Goal: Transaction & Acquisition: Purchase product/service

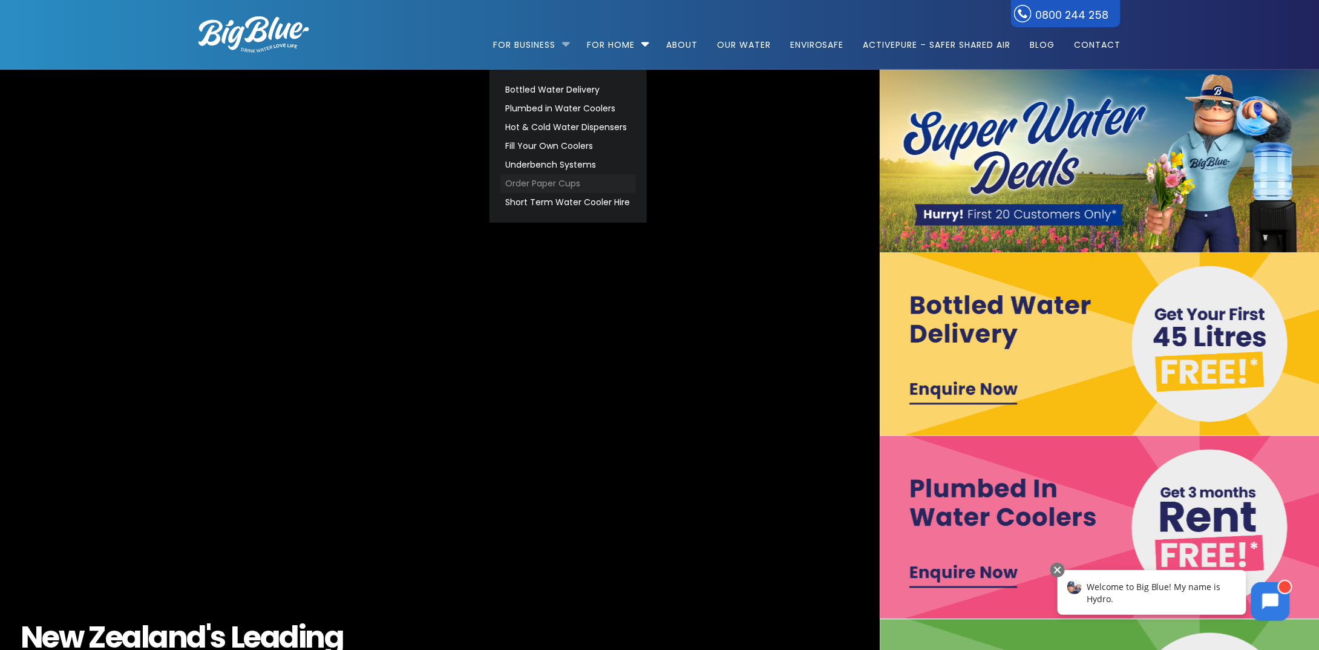
click at [557, 182] on link "Order Paper Cups" at bounding box center [568, 183] width 136 height 19
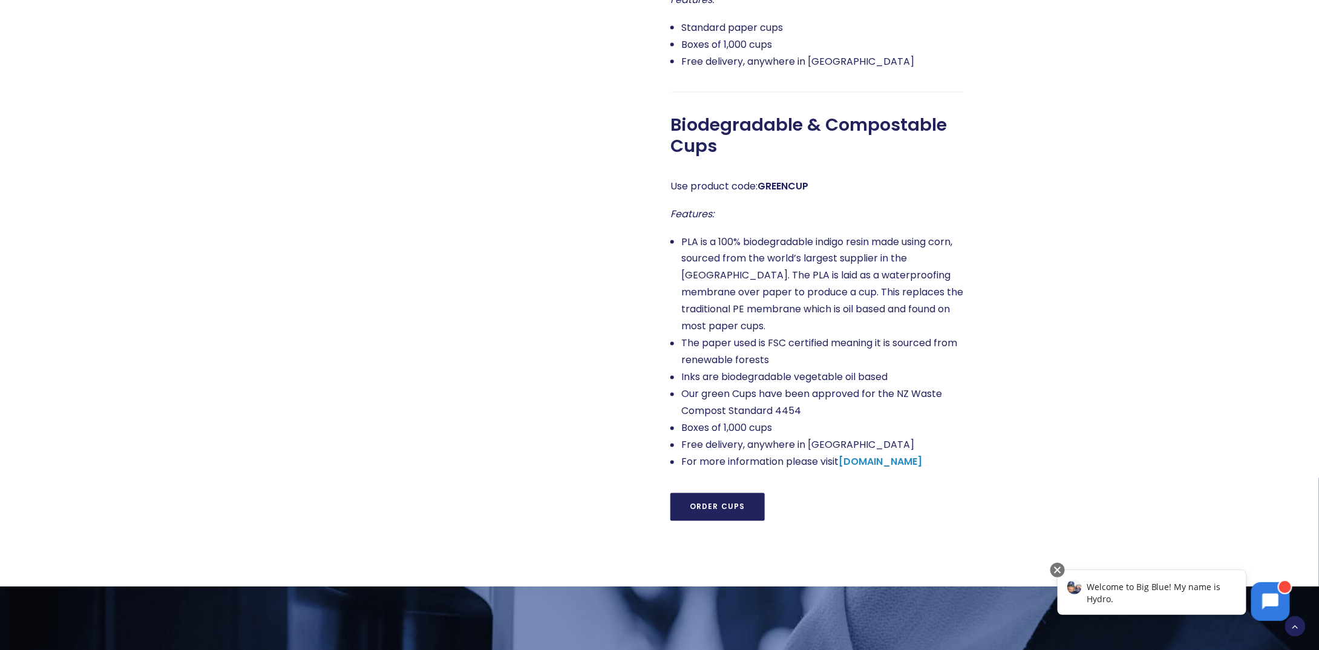
scroll to position [908, 0]
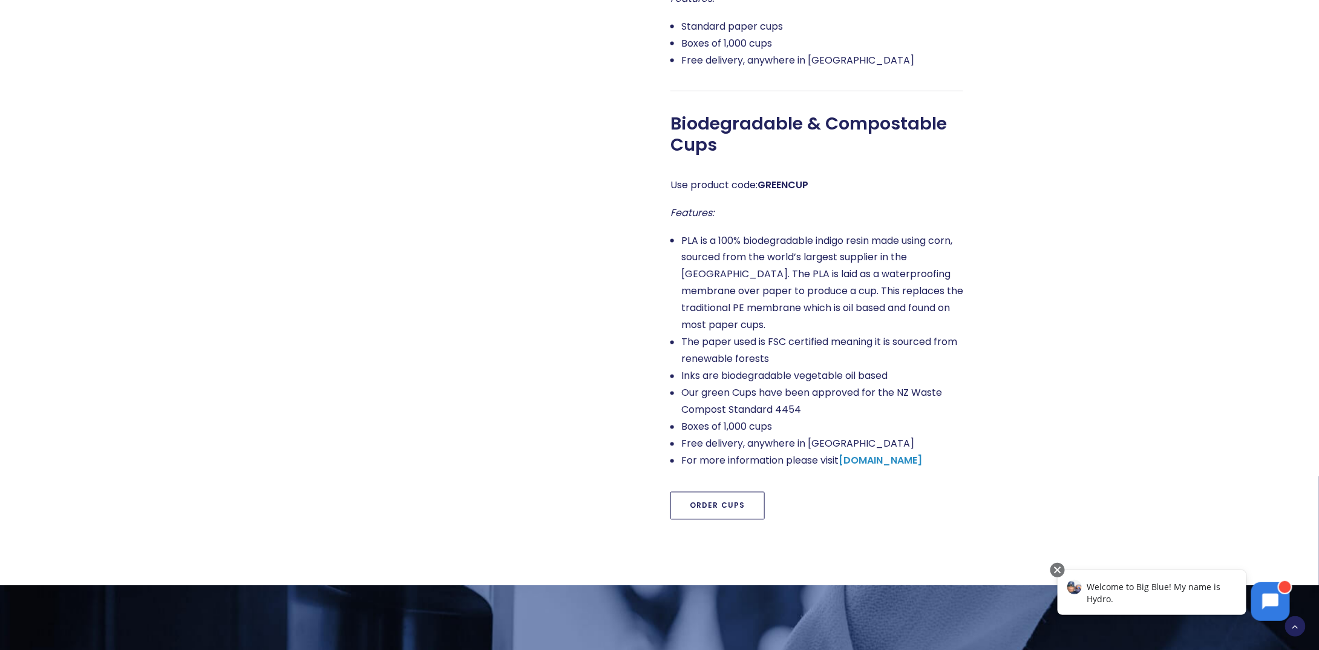
click at [706, 492] on link "Order Cups" at bounding box center [718, 506] width 94 height 28
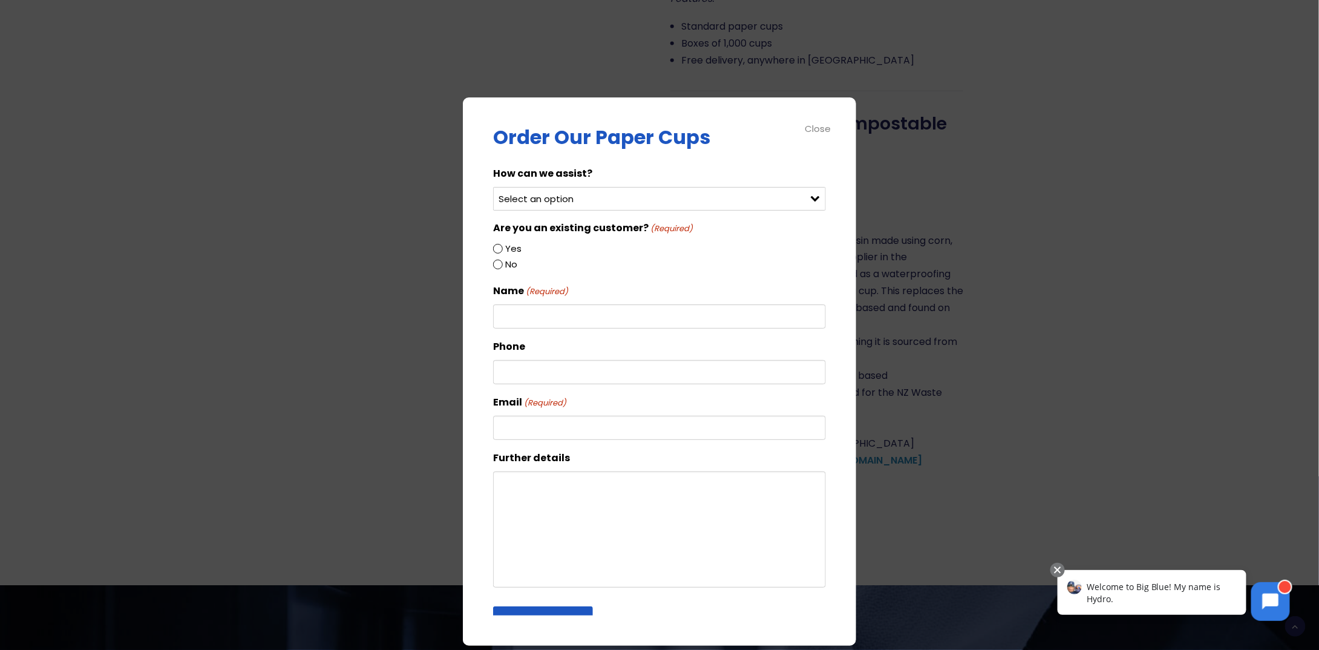
click at [824, 125] on div "Close" at bounding box center [818, 129] width 27 height 14
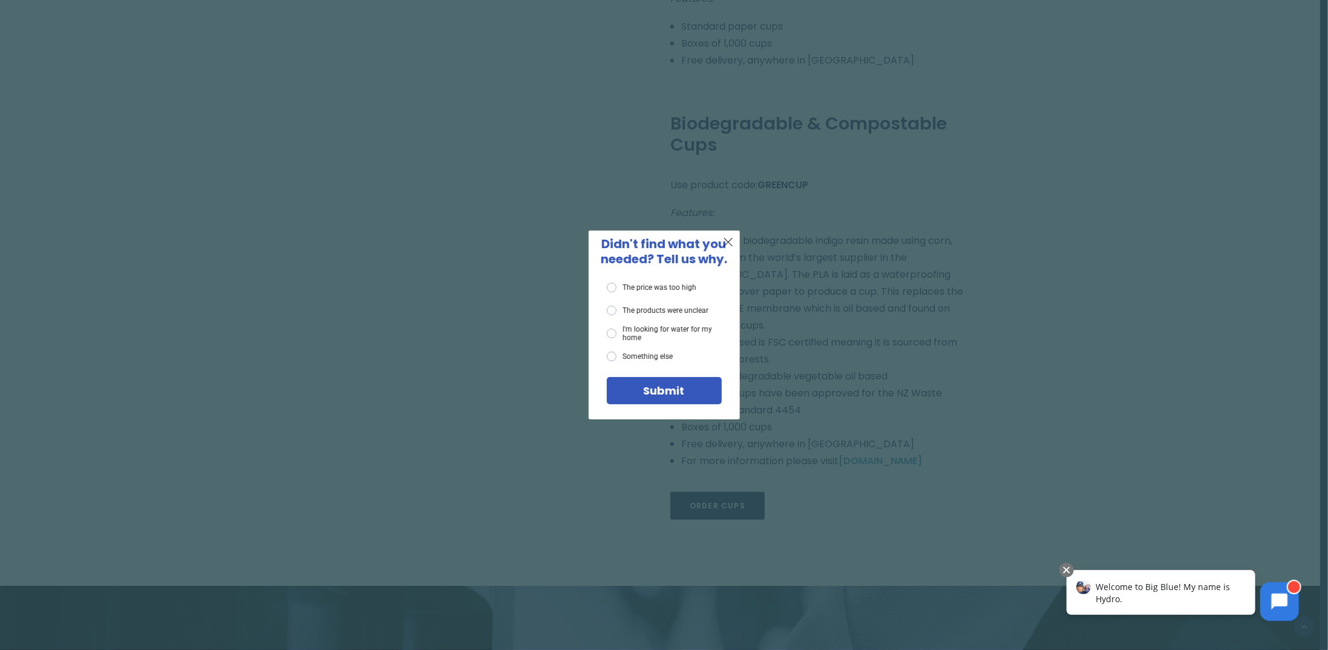
click at [690, 286] on label "The price was too high" at bounding box center [652, 288] width 90 height 10
click at [0, 0] on input "The price was too high" at bounding box center [0, 0] width 0 height 0
click at [740, 251] on div "X Didn't find what you needed? Tell us why. The price was too high The products…" at bounding box center [664, 325] width 1328 height 650
click at [733, 243] on span "X" at bounding box center [728, 241] width 11 height 15
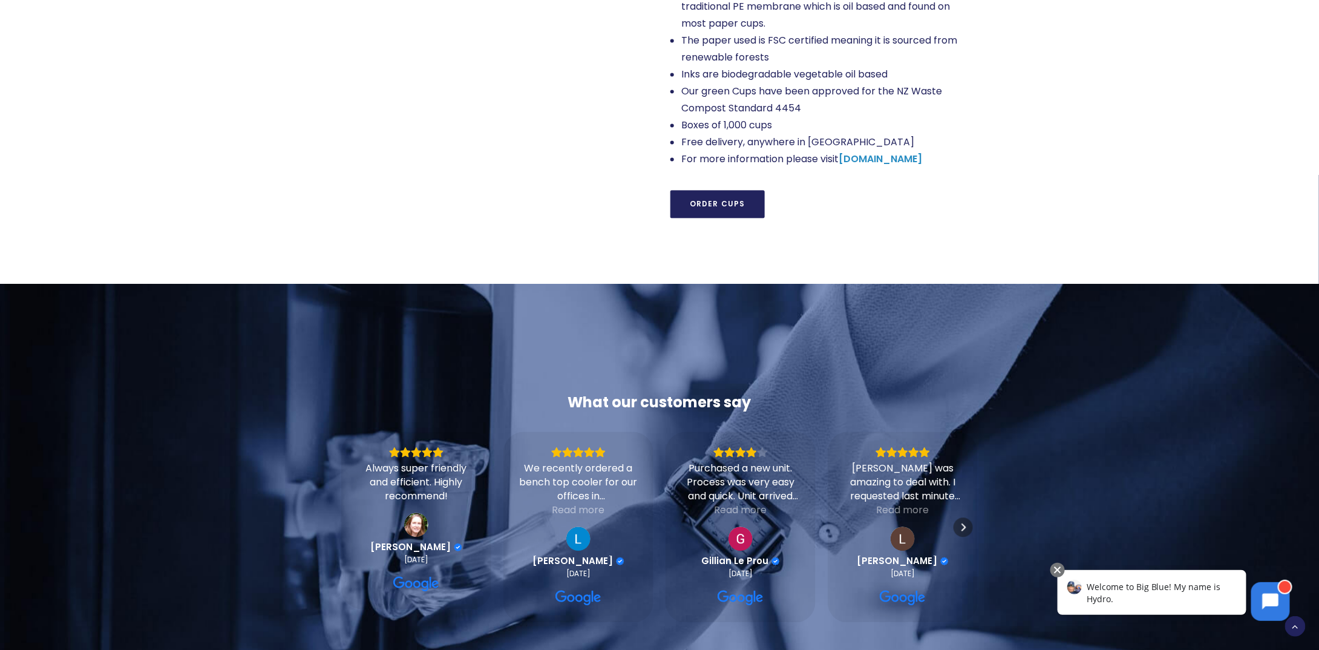
scroll to position [1210, 0]
click at [1145, 601] on div "Welcome to Big Blue! My name is Hydro." at bounding box center [1151, 591] width 189 height 45
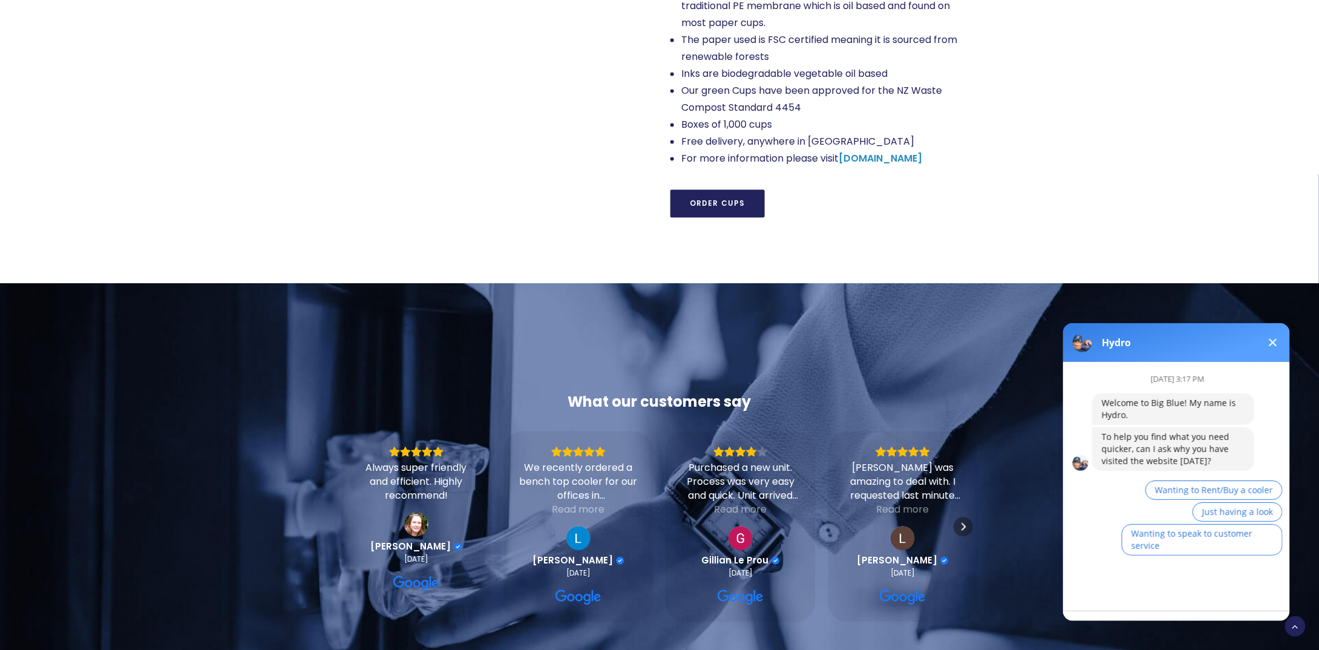
click at [1268, 341] on button at bounding box center [1272, 342] width 15 height 15
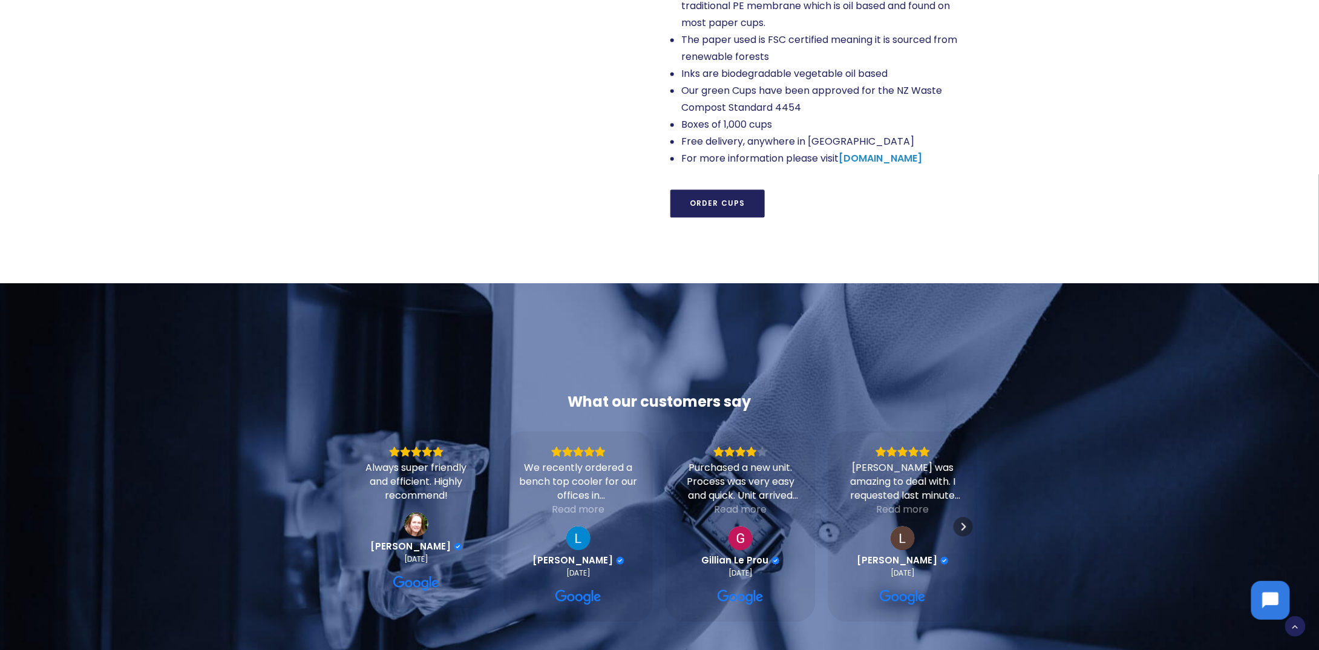
click at [1270, 592] on icon at bounding box center [1270, 600] width 16 height 16
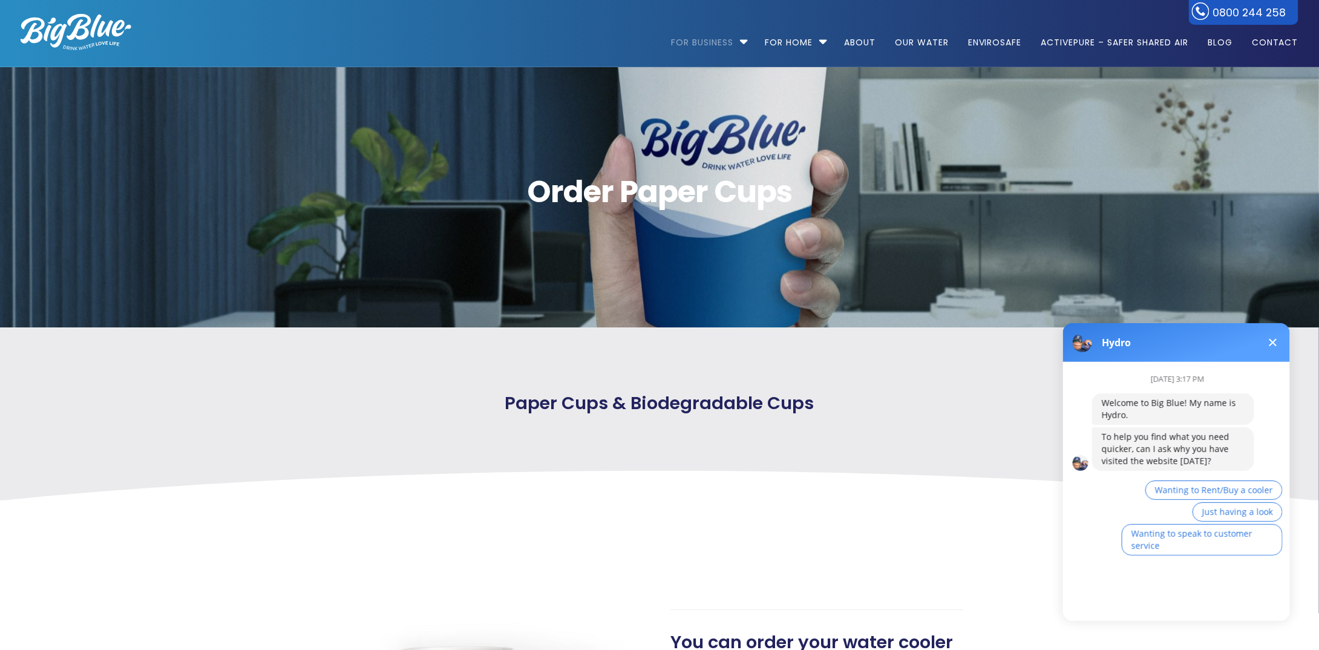
scroll to position [0, 0]
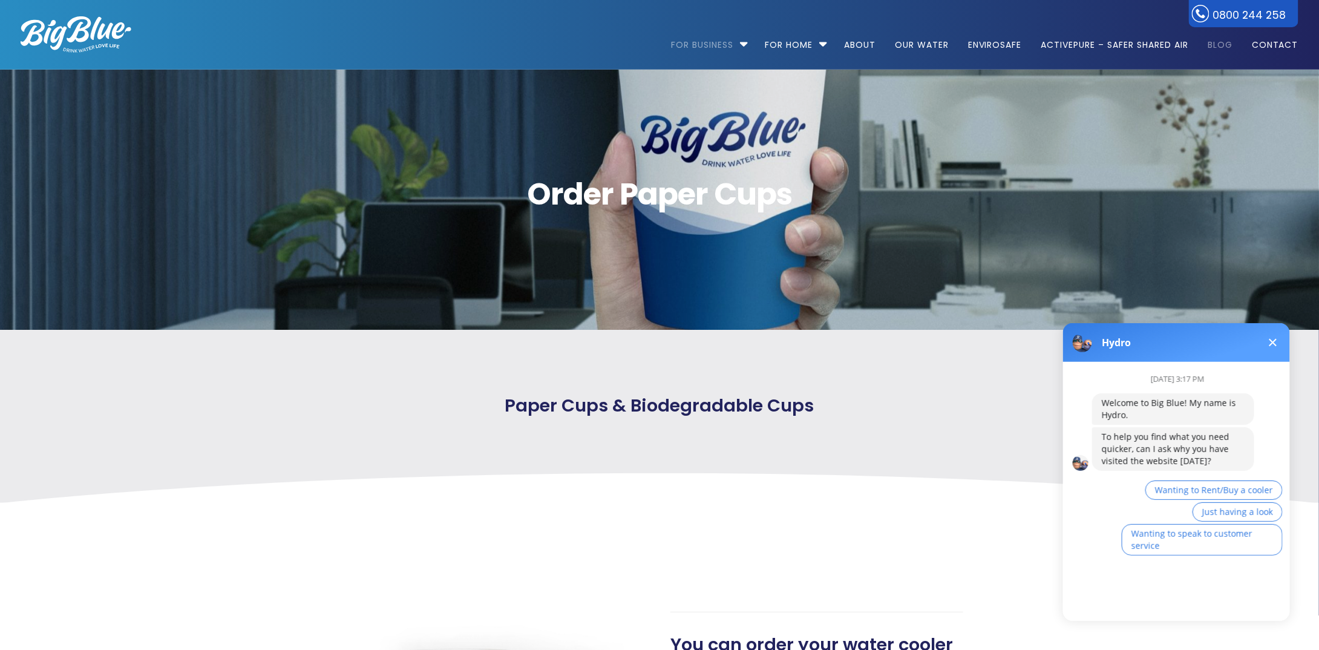
click at [1226, 44] on link "Blog" at bounding box center [1220, 39] width 42 height 78
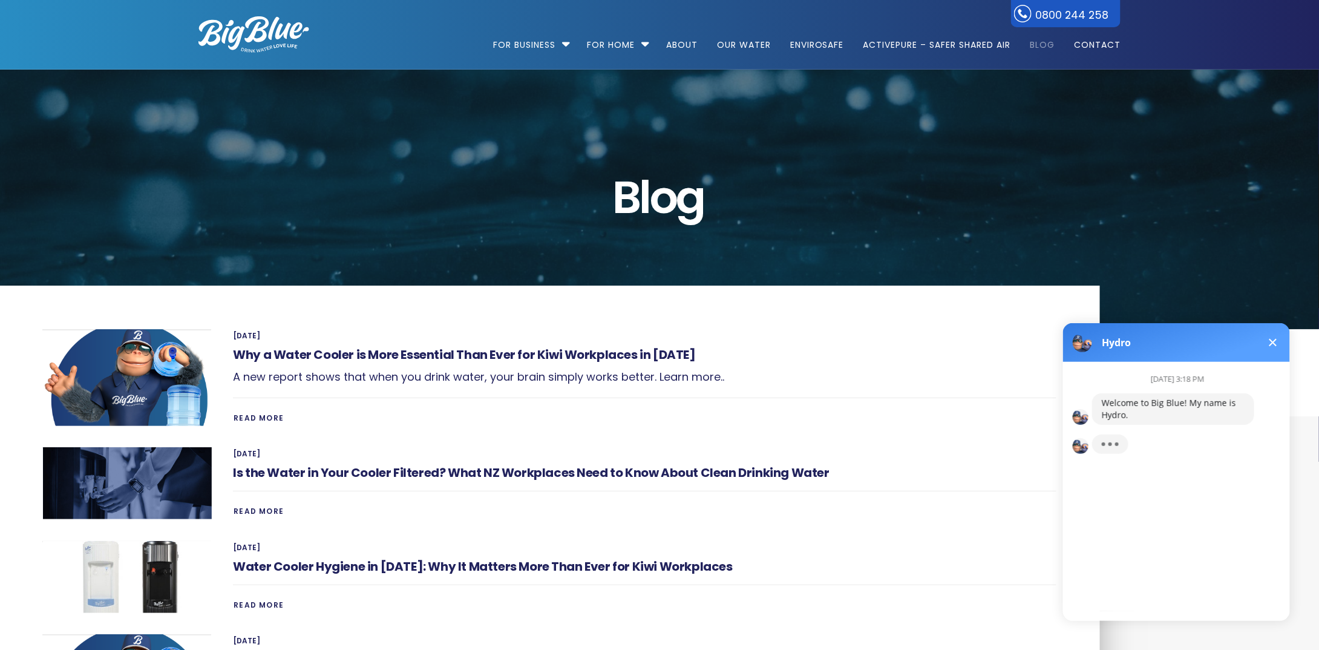
click at [1270, 340] on span at bounding box center [1273, 342] width 8 height 8
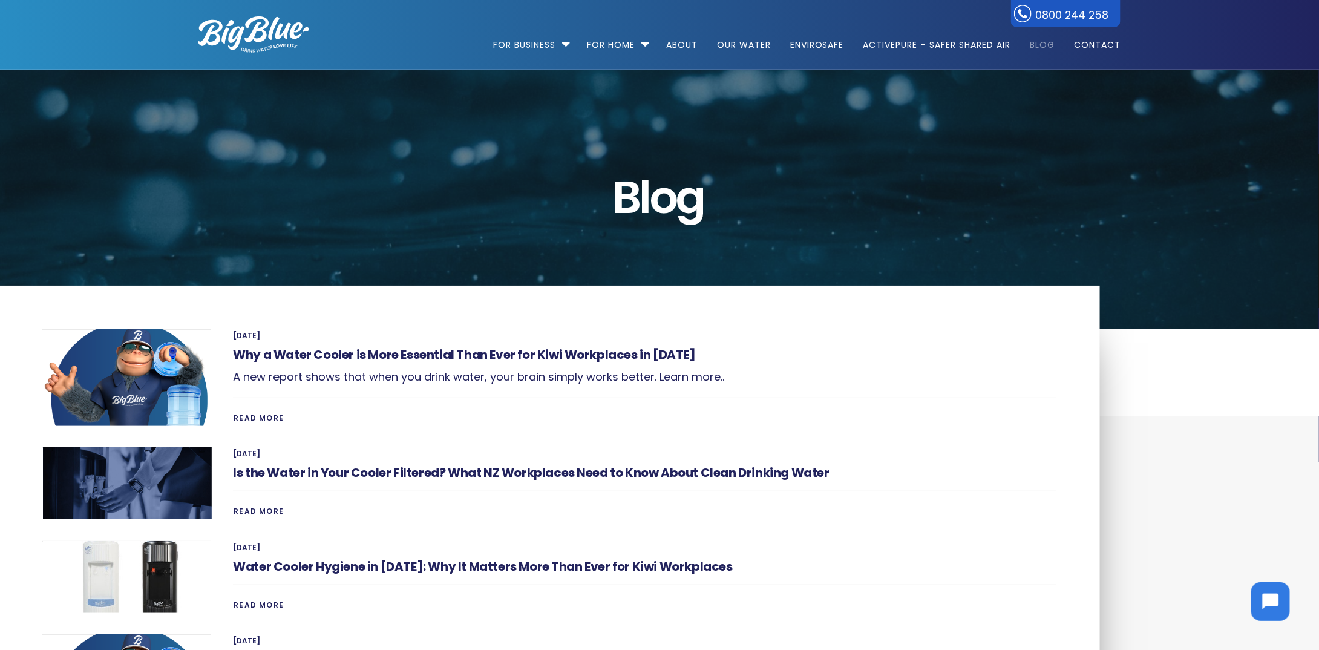
click at [248, 36] on img at bounding box center [254, 34] width 111 height 36
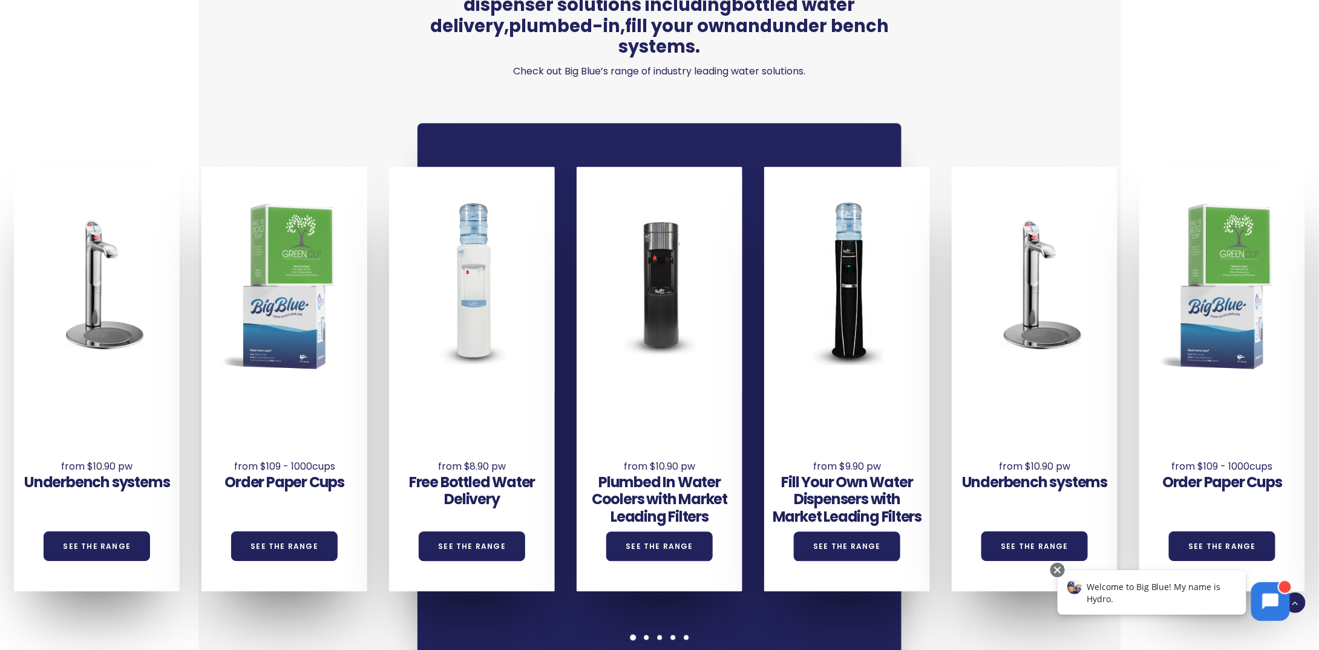
scroll to position [908, 0]
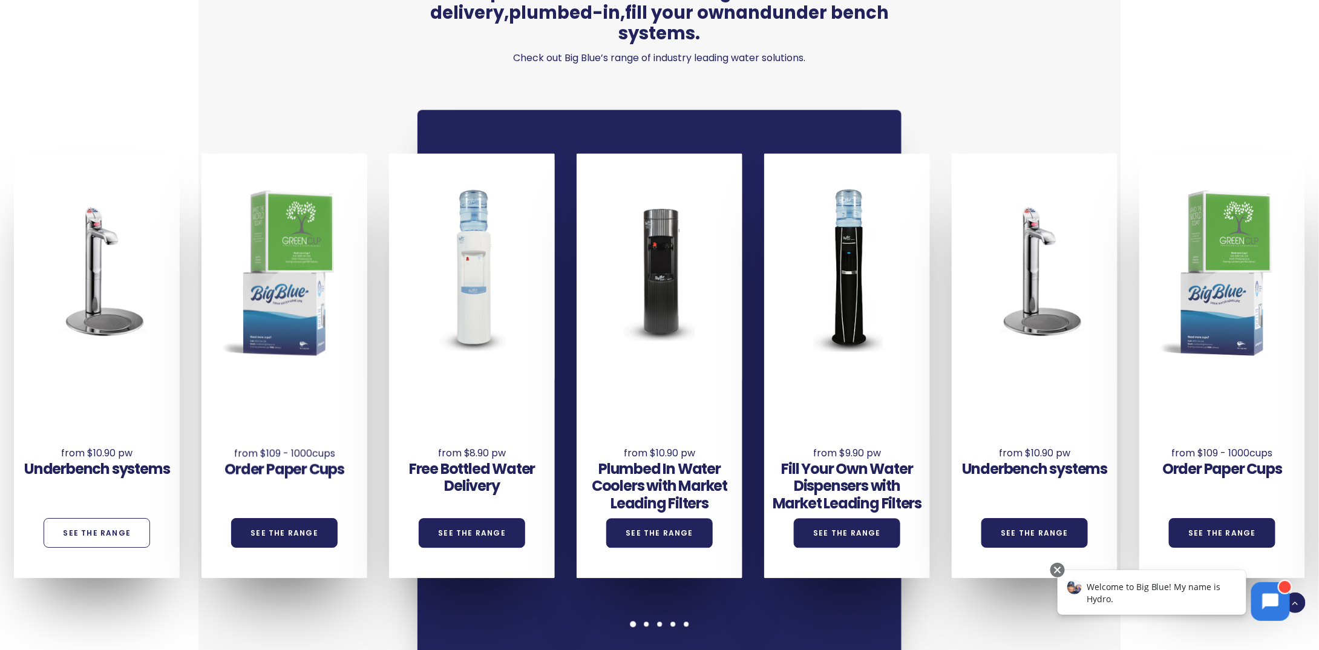
click at [100, 519] on link "See the Range" at bounding box center [97, 534] width 107 height 30
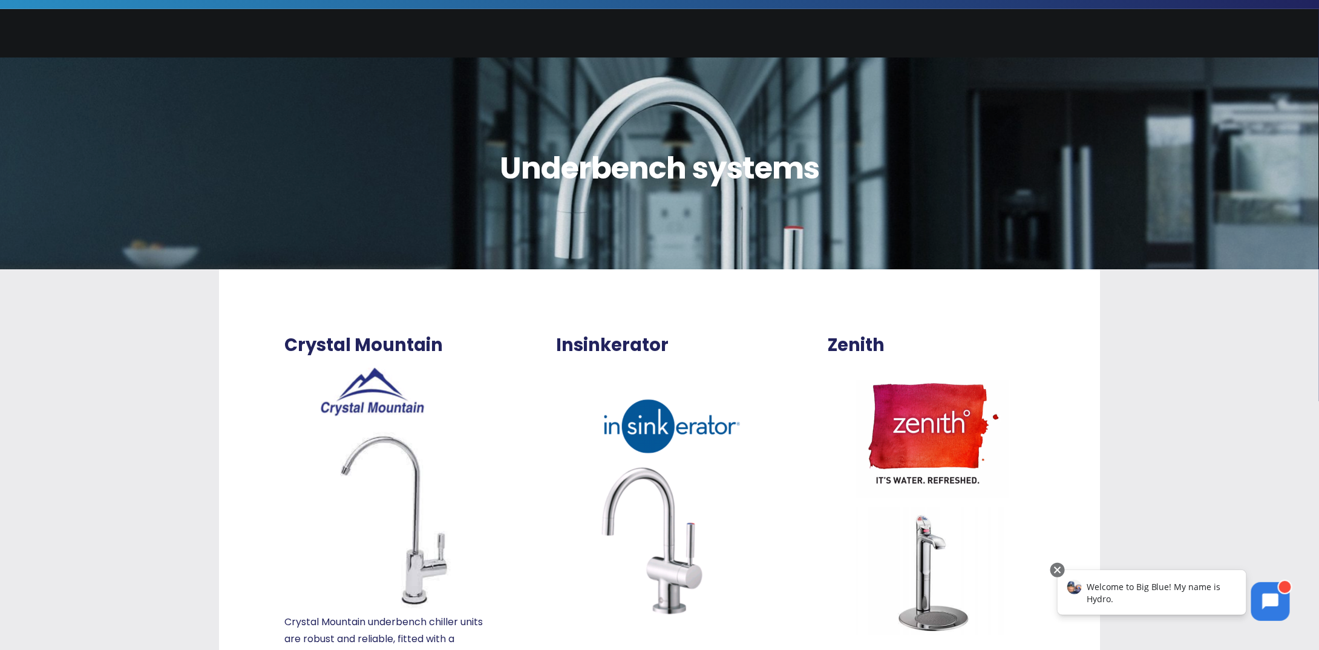
scroll to position [363, 0]
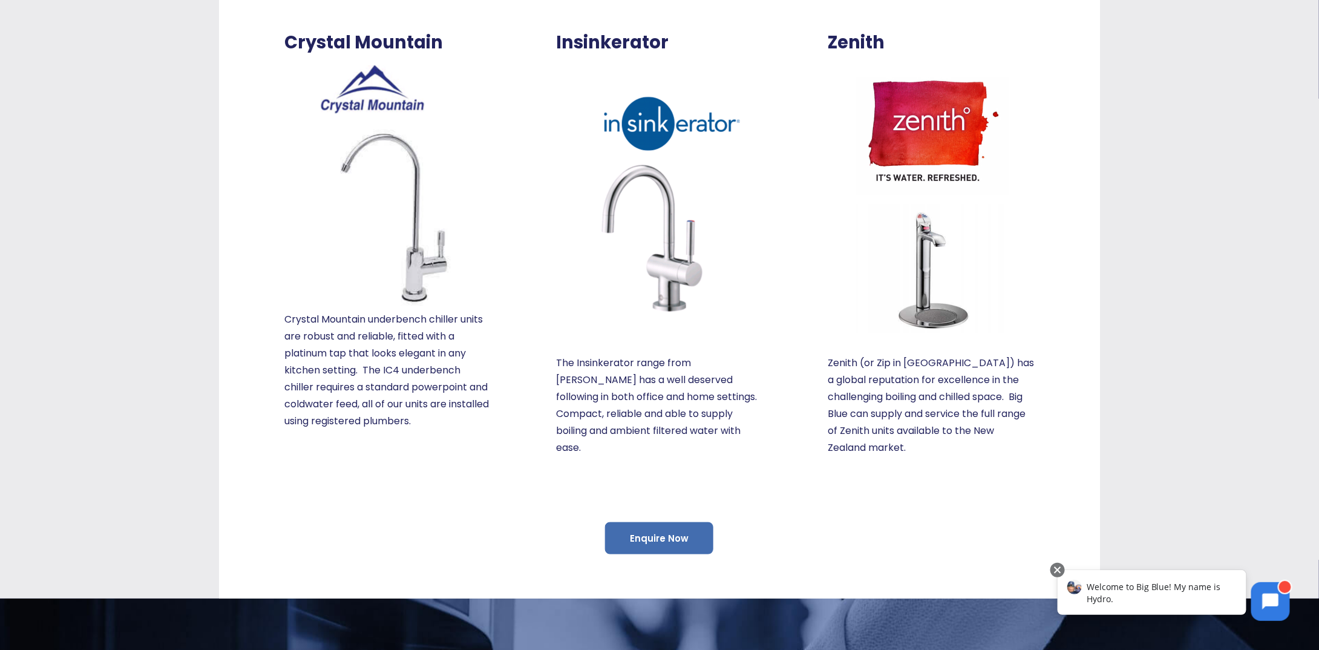
click at [652, 539] on link "Enquire Now" at bounding box center [659, 538] width 108 height 32
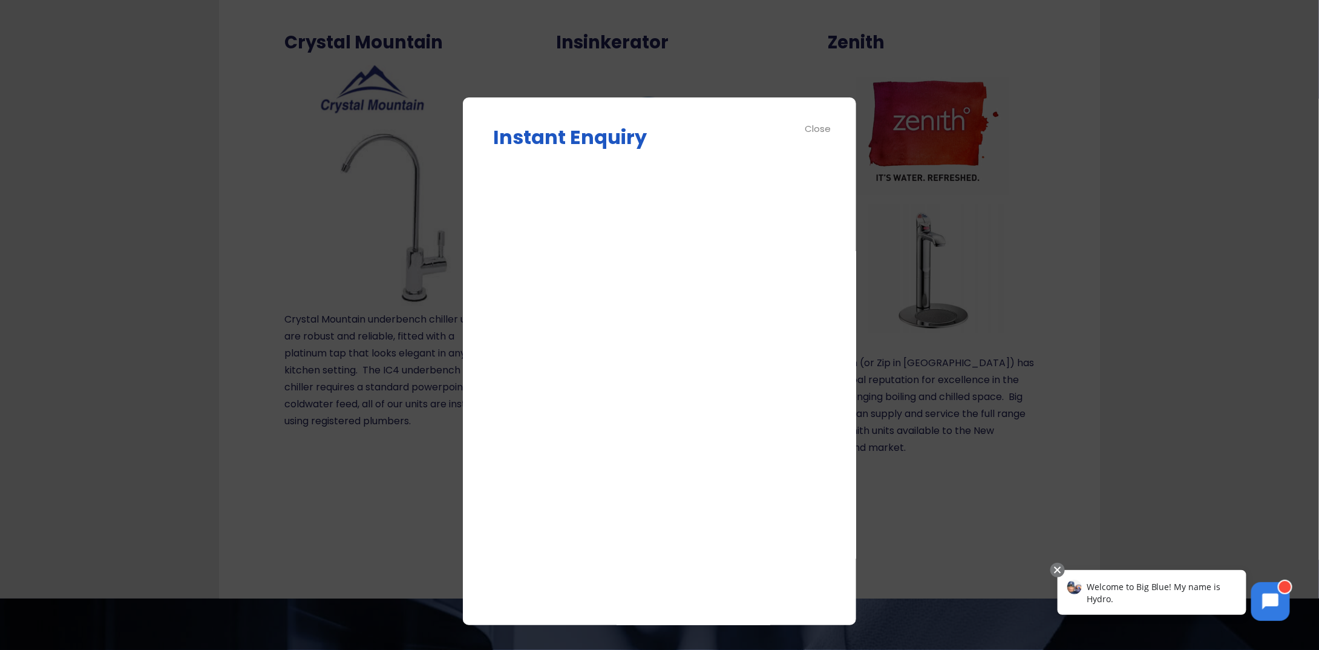
click at [818, 126] on div "Close" at bounding box center [818, 129] width 27 height 14
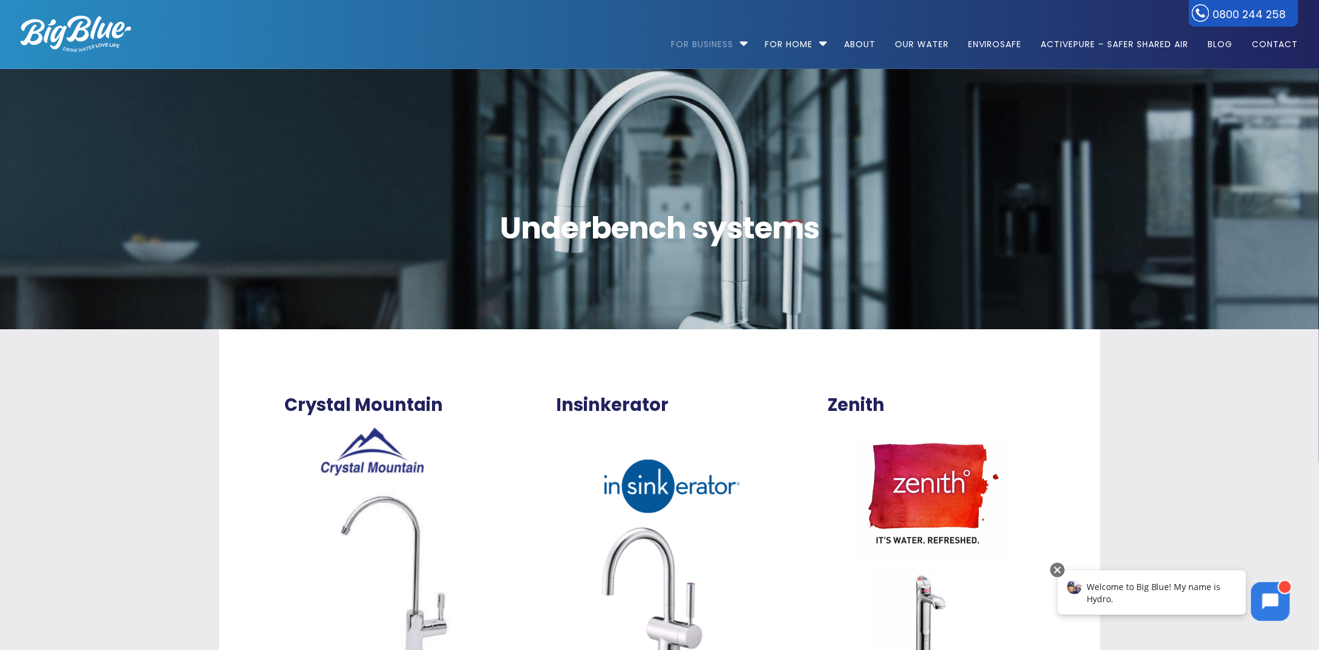
scroll to position [0, 0]
click at [864, 42] on link "About" at bounding box center [860, 39] width 48 height 78
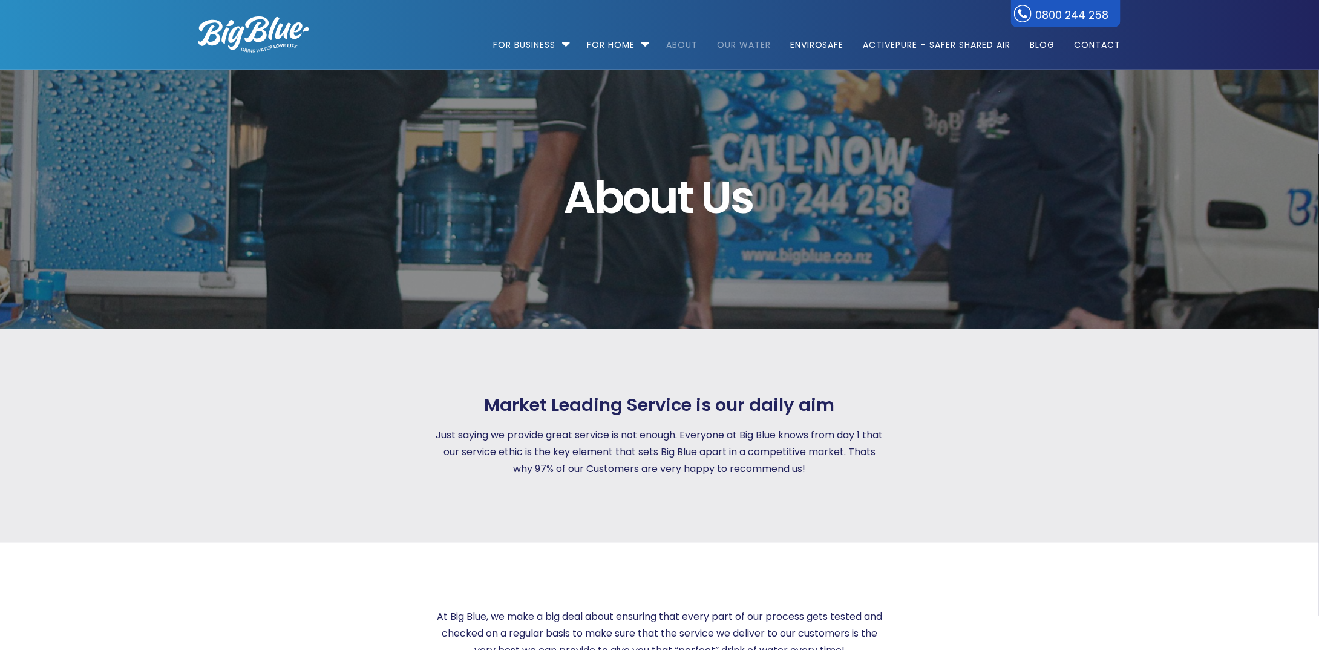
click at [749, 44] on link "Our Water" at bounding box center [744, 39] width 71 height 78
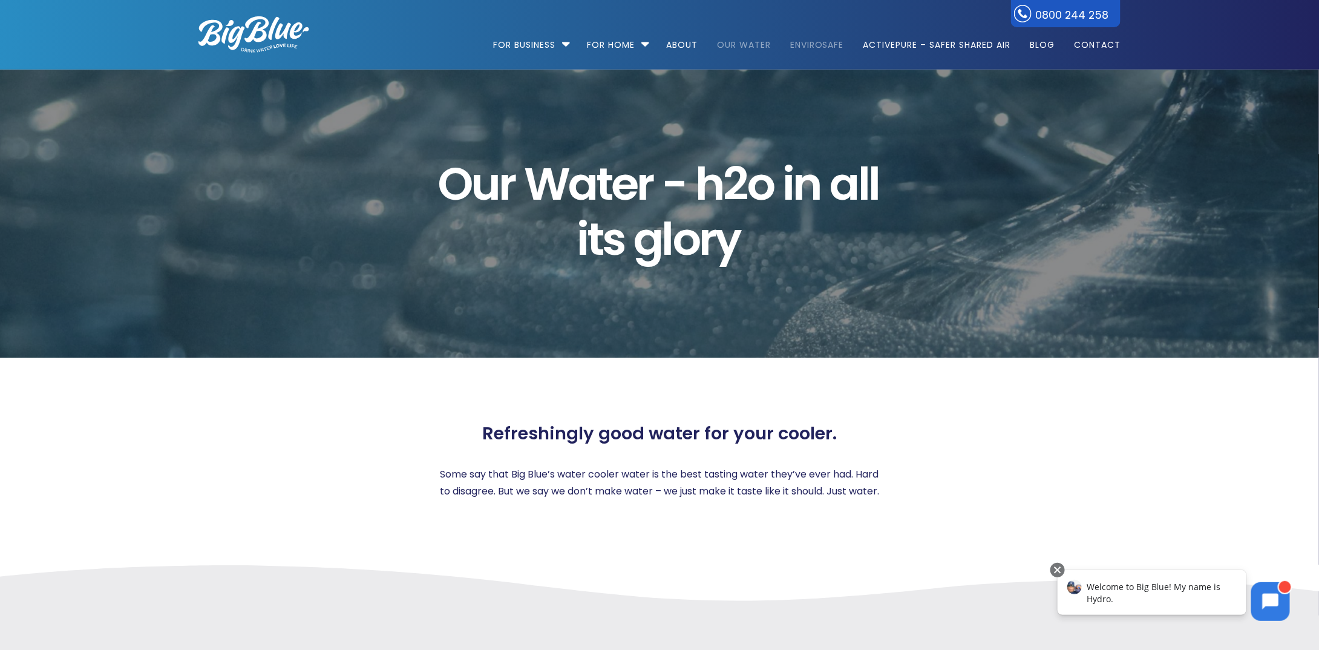
click at [815, 43] on link "EnviroSafe" at bounding box center [817, 39] width 71 height 78
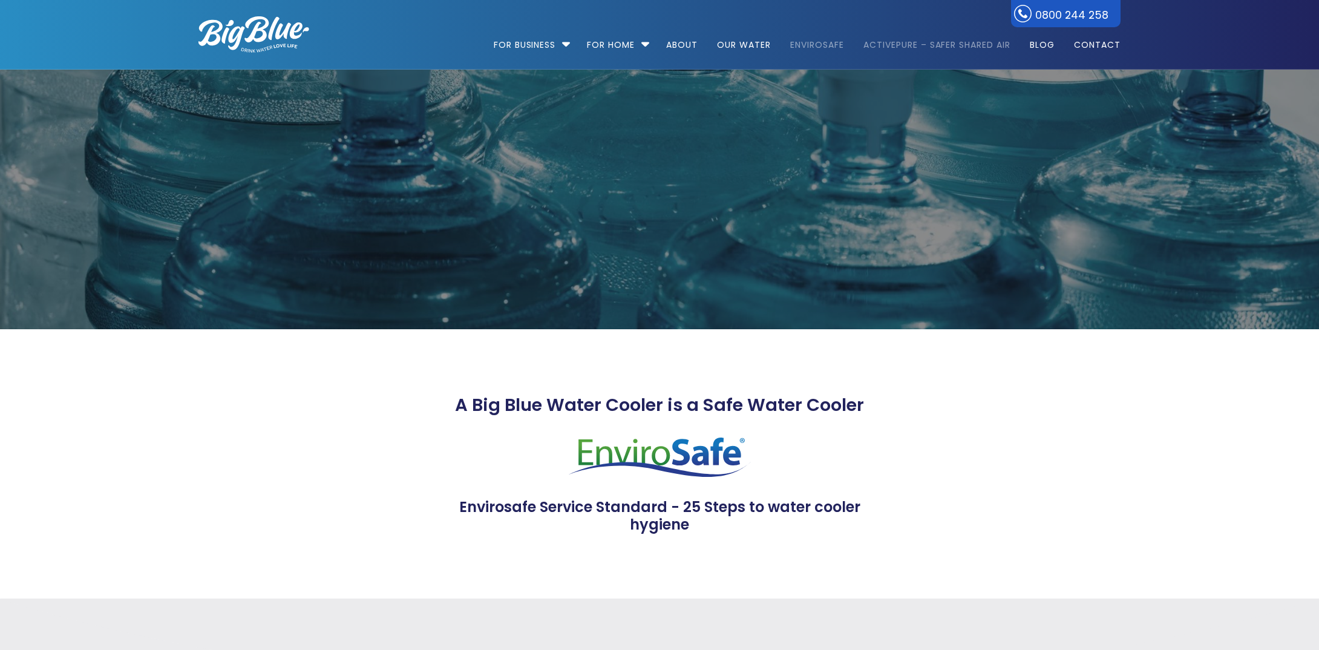
click at [908, 44] on link "ActivePure – Safer Shared Air" at bounding box center [937, 39] width 164 height 78
